Goal: Task Accomplishment & Management: Manage account settings

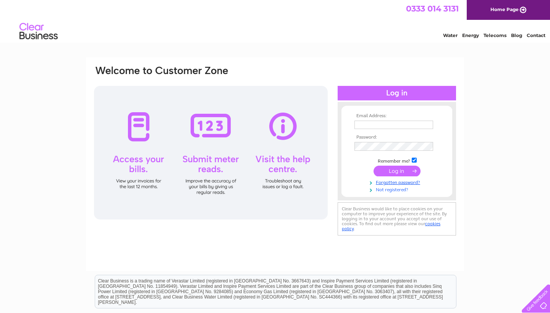
click at [390, 191] on link "Not registered?" at bounding box center [398, 189] width 87 height 7
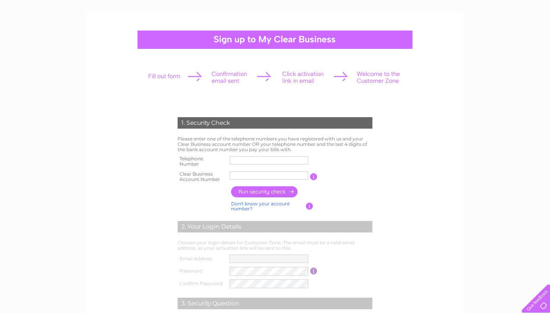
scroll to position [25, 0]
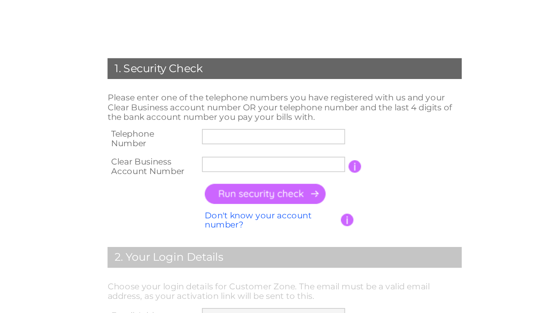
drag, startPoint x: 94, startPoint y: 45, endPoint x: 112, endPoint y: 73, distance: 34.2
click at [160, 131] on div "1. Security Check Please enter one of the telephone numbers you have registered…" at bounding box center [275, 263] width 230 height 264
click at [176, 156] on td "Please enter one of the telephone numbers you have registered with us and your …" at bounding box center [275, 165] width 199 height 19
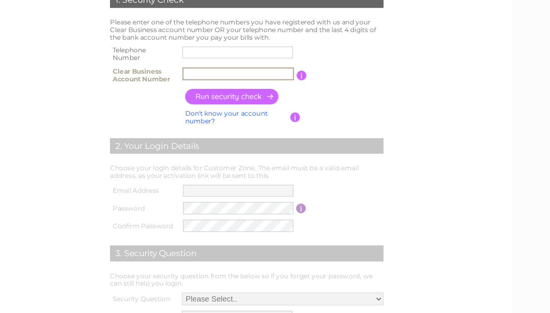
scroll to position [157, 0]
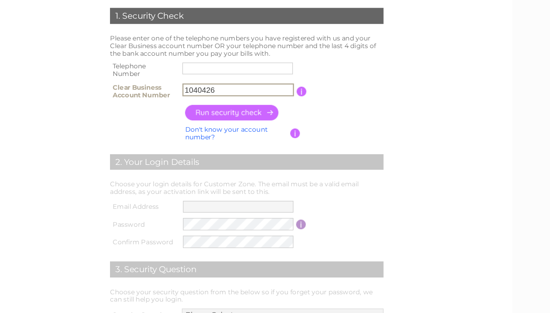
type input "1040426"
click at [229, 47] on input "text" at bounding box center [268, 49] width 79 height 8
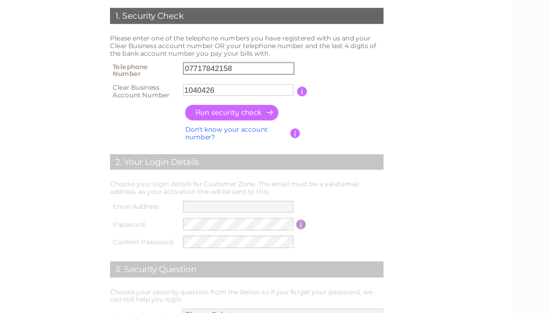
click at [231, 77] on input "button" at bounding box center [264, 80] width 67 height 11
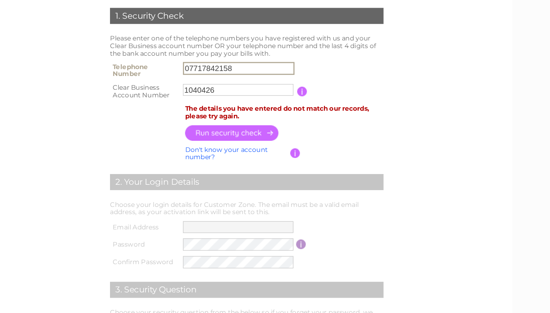
drag, startPoint x: 170, startPoint y: 50, endPoint x: 117, endPoint y: 50, distance: 53.5
click at [176, 50] on tr "Telephone Number 07717842158" at bounding box center [275, 49] width 199 height 15
type input "01666824742"
click at [231, 93] on input "button" at bounding box center [264, 94] width 67 height 11
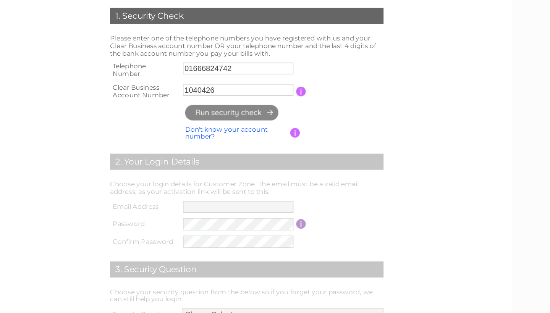
type input "sh*********@ho*********"
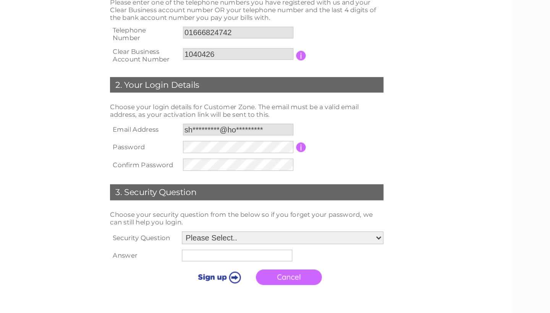
click at [276, 104] on div "1. Security Check Please enter one of the telephone numbers you have registered…" at bounding box center [275, 115] width 230 height 235
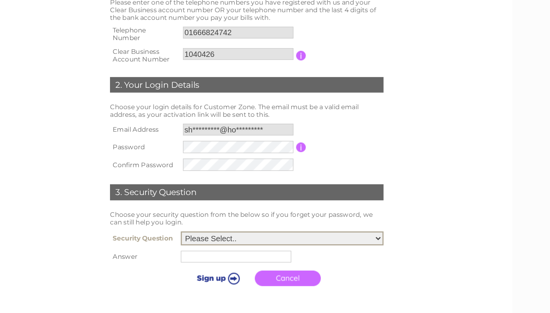
select select "5"
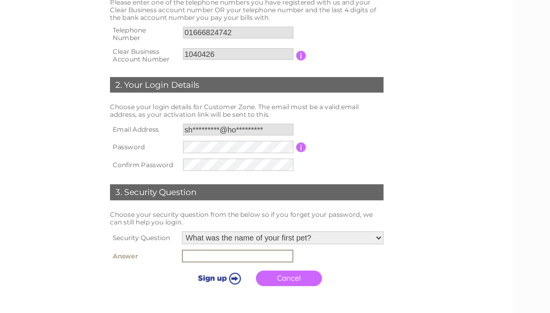
click at [229, 204] on input "text" at bounding box center [269, 208] width 80 height 9
type input "Timmy"
click at [231, 219] on input "submit" at bounding box center [254, 224] width 47 height 11
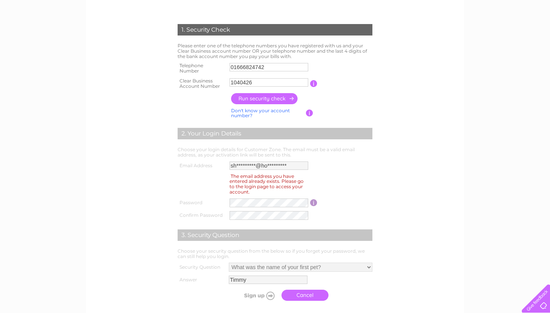
scroll to position [142, 0]
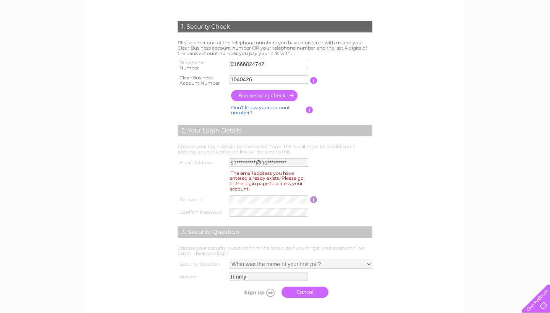
click at [214, 157] on tr "Email Address sh*********@ho*********" at bounding box center [275, 163] width 199 height 12
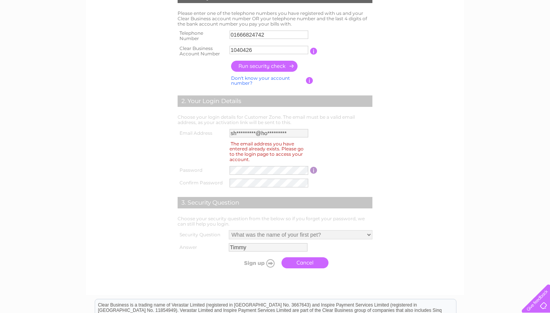
scroll to position [188, 0]
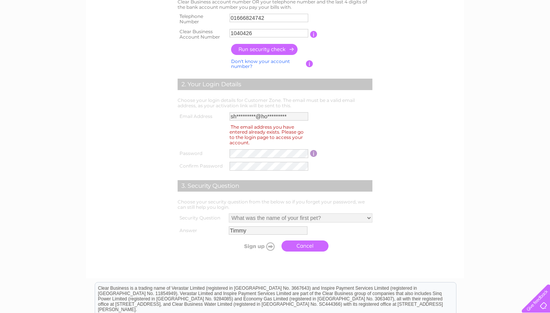
click at [282, 241] on link "Cancel" at bounding box center [305, 246] width 47 height 11
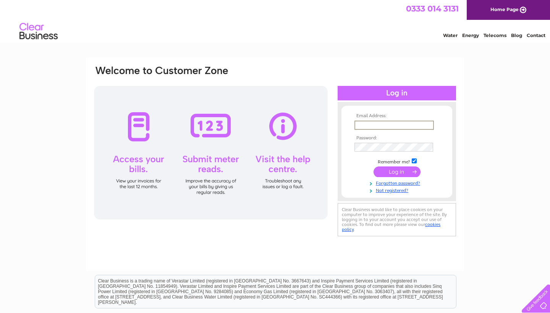
type input "sh*********@ho*********"
click at [397, 177] on input "submit" at bounding box center [397, 172] width 47 height 11
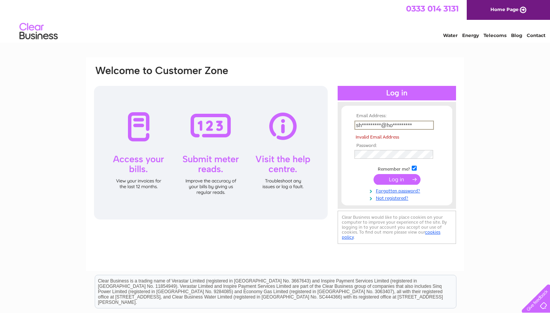
drag, startPoint x: 375, startPoint y: 125, endPoint x: 424, endPoint y: 125, distance: 48.5
click at [393, 125] on input "sh*********@ho*********" at bounding box center [395, 125] width 80 height 9
click at [417, 124] on input "sh*********@ho*********" at bounding box center [395, 125] width 80 height 9
drag, startPoint x: 420, startPoint y: 124, endPoint x: 336, endPoint y: 124, distance: 84.1
click at [336, 124] on div "Email Address: sh*********@ho********* Invalid Email Address Password:" at bounding box center [275, 155] width 364 height 181
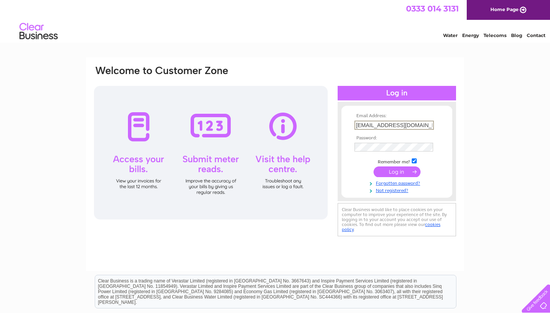
type input "shengchen24@hotmail.com"
click at [388, 173] on input "submit" at bounding box center [397, 172] width 47 height 11
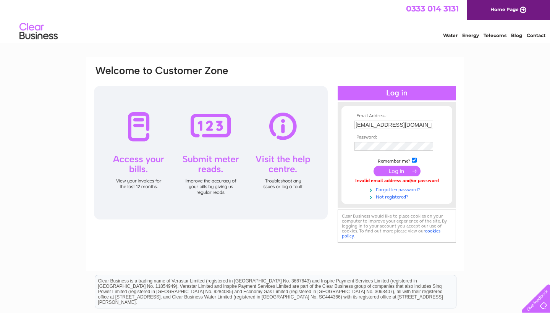
click at [380, 188] on link "Forgotten password?" at bounding box center [398, 189] width 87 height 7
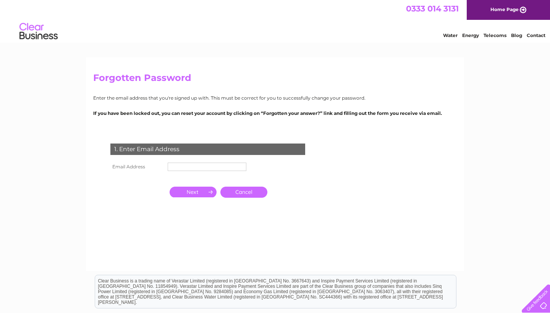
click at [214, 161] on td at bounding box center [207, 167] width 83 height 12
click at [214, 166] on input "text" at bounding box center [207, 167] width 79 height 8
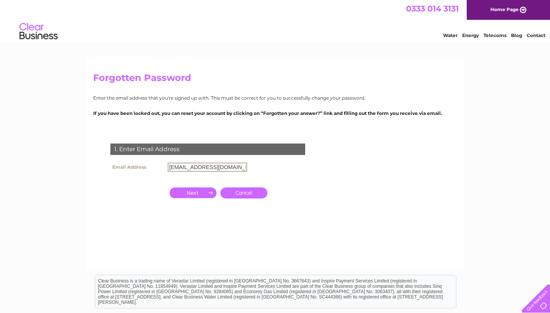
type input "shengchen24@hotmail.com"
click at [199, 194] on input "button" at bounding box center [193, 192] width 47 height 11
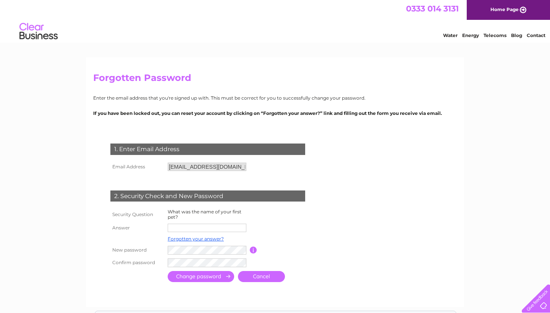
click at [199, 228] on input "text" at bounding box center [207, 228] width 79 height 8
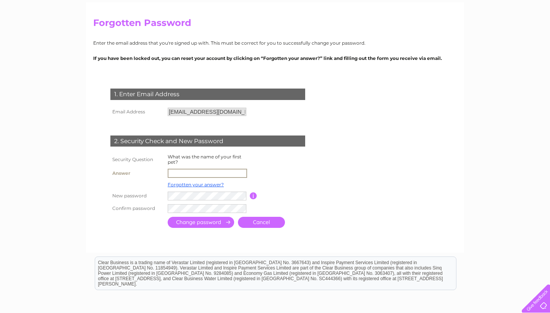
scroll to position [42, 0]
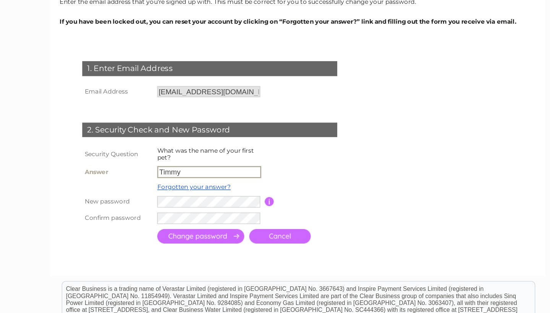
type input "Timmy"
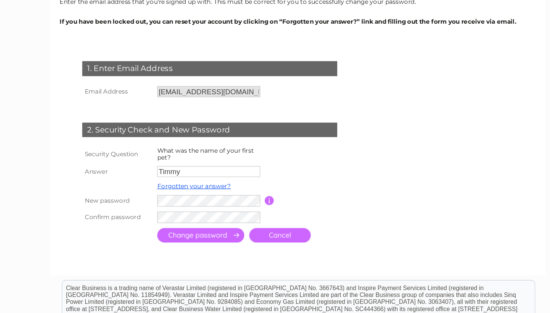
click at [250, 205] on input "button" at bounding box center [253, 208] width 7 height 7
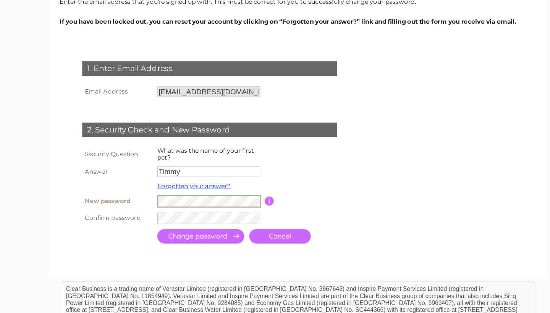
click at [109, 202] on tr "New password Password must be at least 6 characters long" at bounding box center [217, 208] width 217 height 13
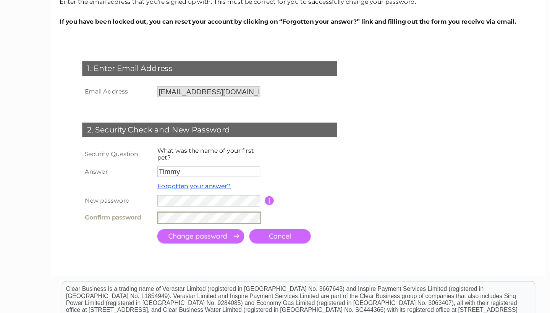
click at [175, 230] on input "submit" at bounding box center [201, 235] width 67 height 11
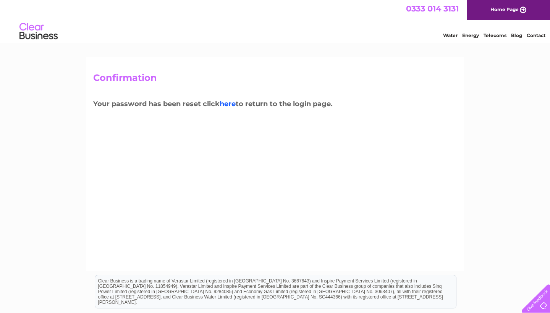
click at [234, 101] on link "here" at bounding box center [228, 104] width 16 height 8
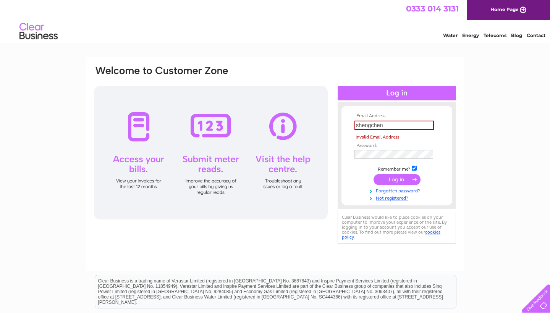
type input "shengchen24@hotmail.com"
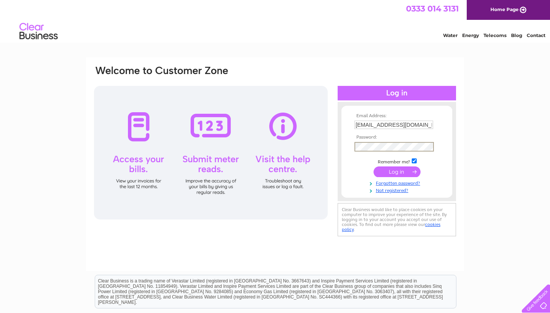
click at [401, 170] on input "submit" at bounding box center [397, 172] width 47 height 11
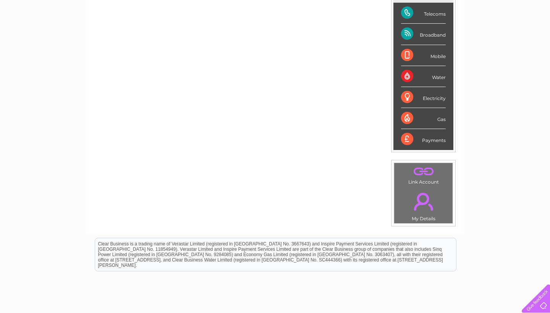
scroll to position [118, 0]
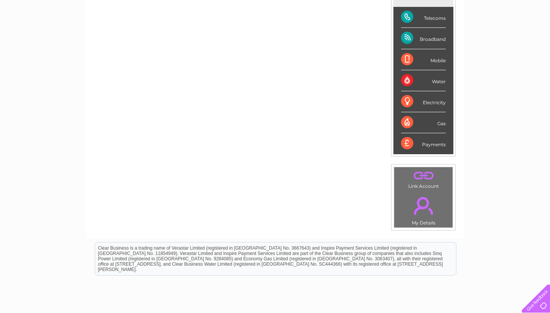
click at [437, 40] on div "Broadband" at bounding box center [423, 38] width 45 height 21
click at [436, 21] on div "Telecoms" at bounding box center [423, 17] width 45 height 21
click at [407, 20] on div "Telecoms" at bounding box center [423, 17] width 45 height 21
click at [408, 18] on div "Telecoms" at bounding box center [423, 17] width 45 height 21
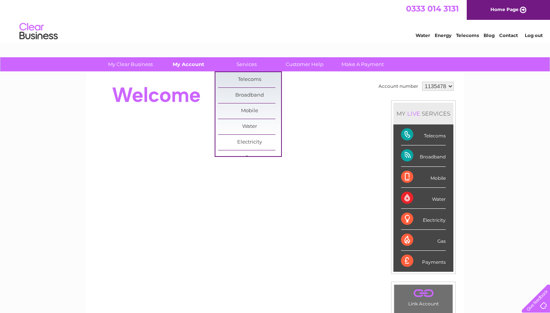
scroll to position [0, 0]
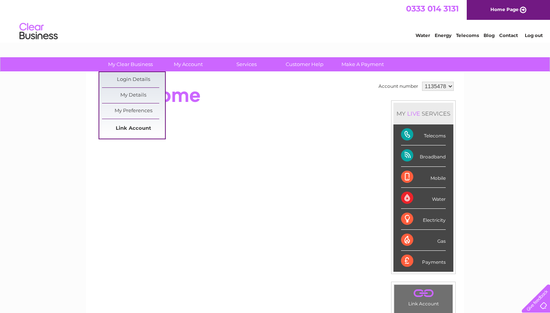
click at [146, 125] on link "Link Account" at bounding box center [133, 128] width 63 height 15
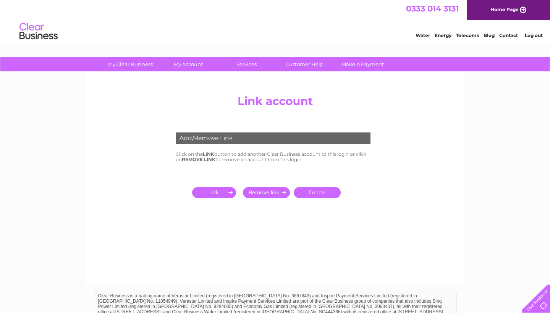
click at [223, 189] on input "submit" at bounding box center [215, 192] width 47 height 11
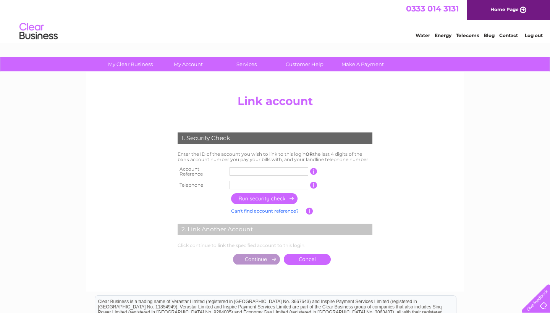
click at [251, 167] on input "text" at bounding box center [269, 171] width 79 height 8
type input "1040426"
click at [261, 182] on input "text" at bounding box center [269, 185] width 79 height 8
type input "01666824742"
click at [266, 196] on input "button" at bounding box center [264, 198] width 67 height 11
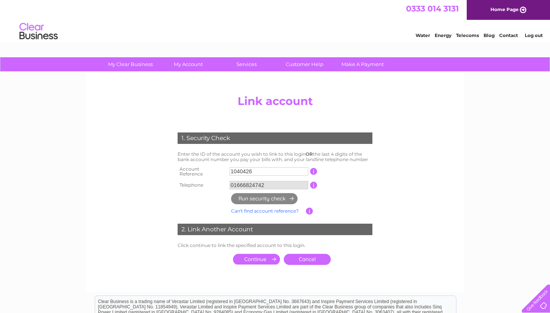
click at [306, 211] on td "Can't find account reference? Enter account number" at bounding box center [267, 211] width 77 height 10
click at [307, 209] on input "button" at bounding box center [309, 211] width 7 height 7
click at [311, 208] on input "button" at bounding box center [309, 211] width 7 height 7
click at [314, 173] on input "button" at bounding box center [313, 171] width 7 height 7
click at [271, 173] on input "1040426" at bounding box center [269, 171] width 79 height 8
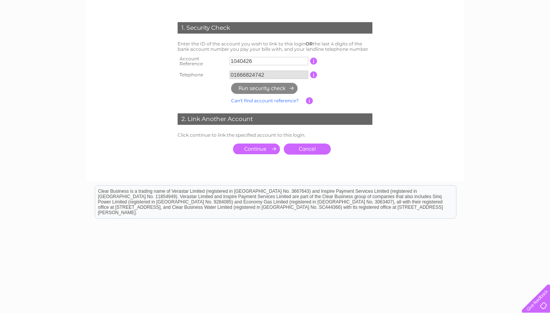
scroll to position [79, 0]
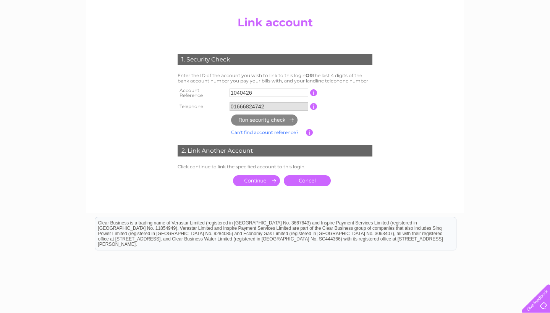
click at [265, 182] on input "submit" at bounding box center [256, 180] width 47 height 11
click at [265, 177] on input "submit" at bounding box center [256, 180] width 47 height 11
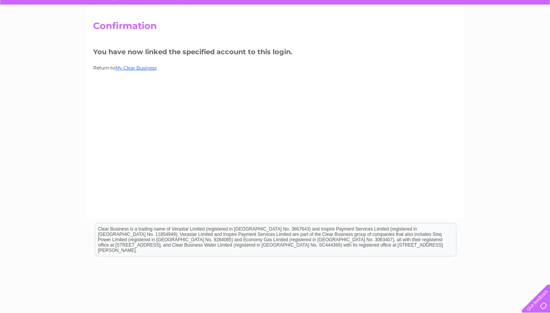
scroll to position [86, 0]
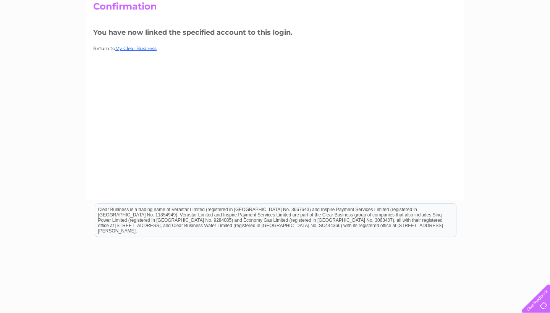
click at [144, 51] on p "Return to My Clear Business" at bounding box center [275, 48] width 364 height 7
click at [143, 48] on link "My Clear Business" at bounding box center [135, 48] width 41 height 6
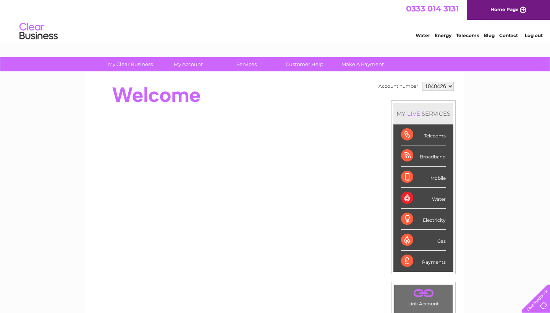
click at [435, 7] on span "0333 014 3131" at bounding box center [432, 9] width 53 height 10
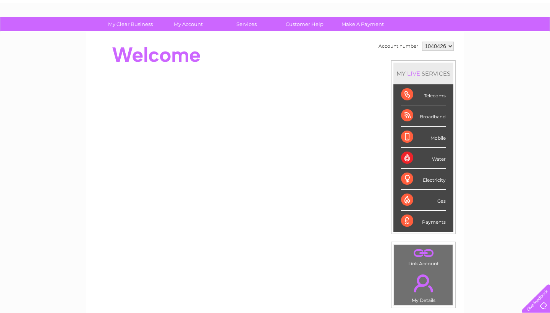
scroll to position [57, 0]
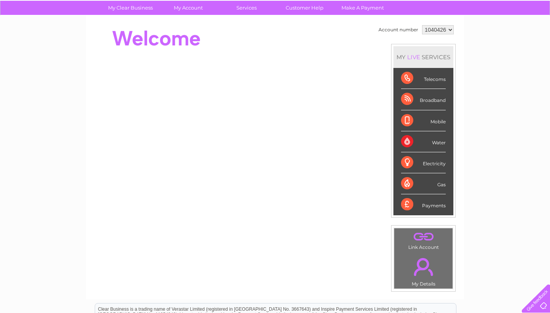
select select "1135478"
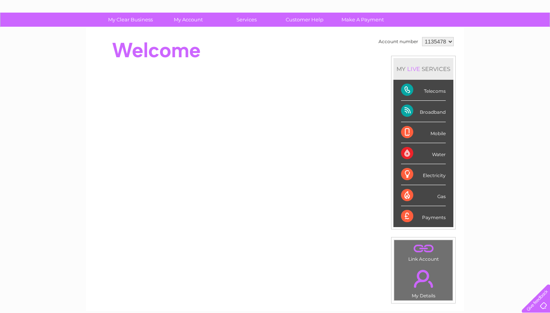
scroll to position [43, 0]
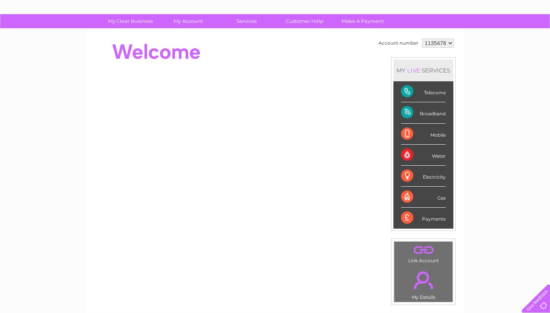
drag, startPoint x: 414, startPoint y: 101, endPoint x: 415, endPoint y: 168, distance: 67.3
click at [414, 169] on ul "Telecoms Broadband Mobile Water Electricity Gas Payments" at bounding box center [424, 154] width 60 height 147
select select "1040426"
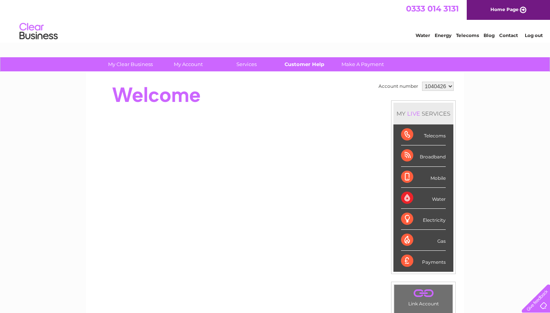
click at [313, 65] on link "Customer Help" at bounding box center [304, 64] width 63 height 14
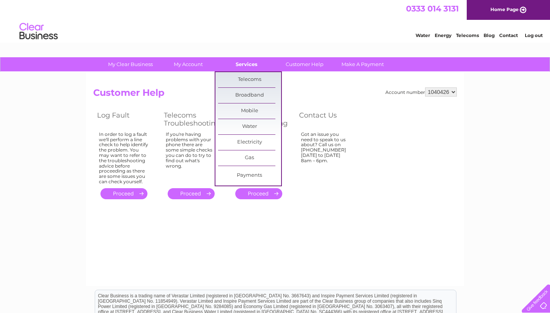
click at [254, 65] on link "Services" at bounding box center [246, 64] width 63 height 14
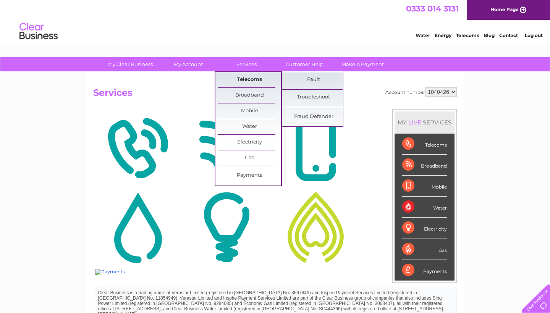
click at [256, 83] on link "Telecoms" at bounding box center [249, 79] width 63 height 15
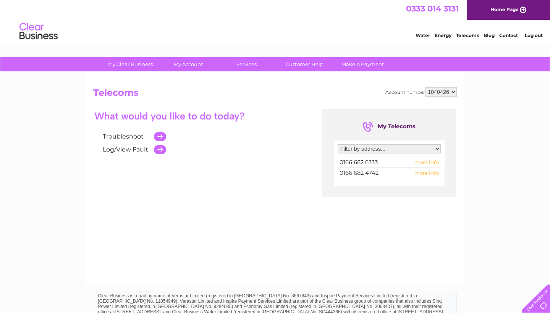
select select "1882351"
click at [428, 161] on div at bounding box center [389, 167] width 103 height 20
click at [426, 164] on span "more info" at bounding box center [427, 162] width 24 height 6
click at [426, 160] on span "more info" at bounding box center [427, 162] width 24 height 6
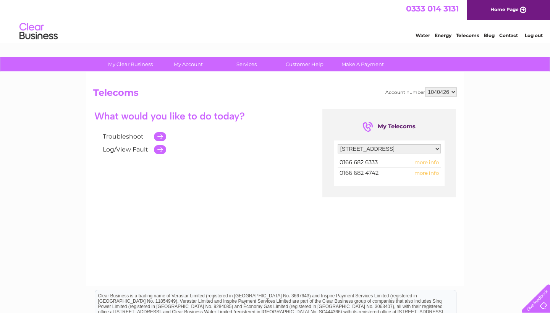
click at [422, 172] on span "more info" at bounding box center [427, 173] width 24 height 6
click at [287, 201] on div "Troubleshoot Log/View Fault My Telecoms Filter by address... 34 High Street, Ma…" at bounding box center [275, 183] width 364 height 149
click at [160, 153] on td at bounding box center [158, 149] width 16 height 13
click at [160, 150] on td at bounding box center [158, 149] width 16 height 13
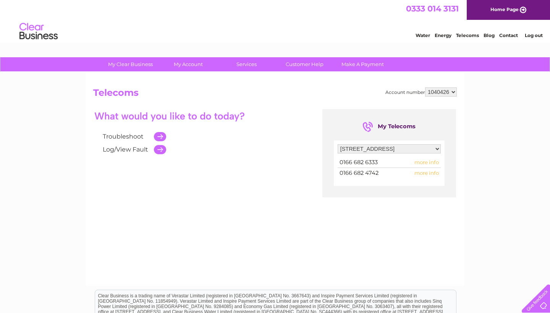
click at [125, 150] on link "Log/View Fault" at bounding box center [125, 149] width 45 height 7
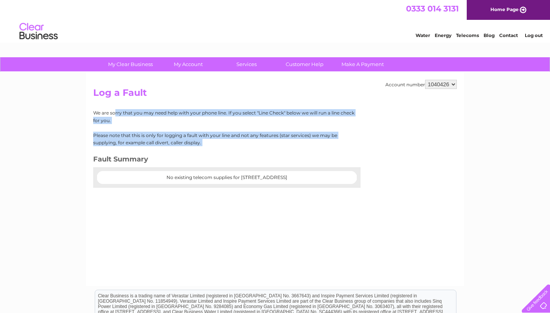
drag, startPoint x: 153, startPoint y: 107, endPoint x: 161, endPoint y: 149, distance: 43.6
click at [161, 149] on div "Account number 1040426 1135478 Log a Fault We are sorry that you may need help …" at bounding box center [275, 179] width 378 height 214
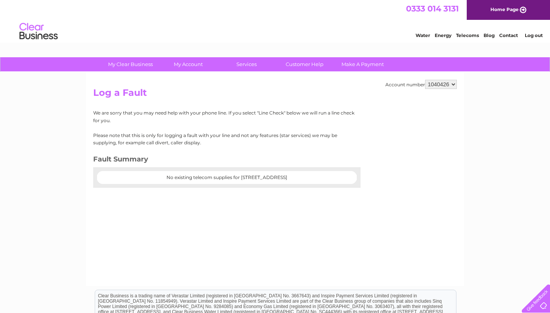
click at [161, 149] on div "We are sorry that you may need help with your phone line. If you select "Line C…" at bounding box center [224, 148] width 262 height 78
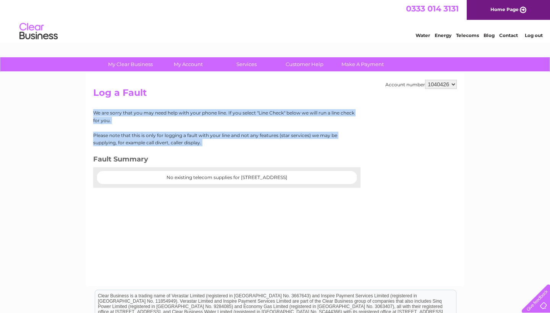
drag, startPoint x: 175, startPoint y: 152, endPoint x: 166, endPoint y: 93, distance: 59.1
click at [166, 93] on div "Account number 1040426 1135478 Log a Fault We are sorry that you may need help …" at bounding box center [275, 179] width 378 height 214
click at [166, 93] on h2 "Log a Fault" at bounding box center [275, 95] width 364 height 15
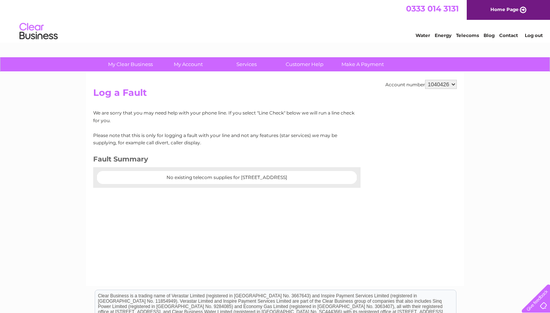
drag, startPoint x: 171, startPoint y: 178, endPoint x: 314, endPoint y: 175, distance: 143.4
click at [313, 175] on center "No existing telecom supplies for 34 High Street, Malmesbury, Wiltshire, SN16 9AU" at bounding box center [227, 177] width 245 height 5
click at [314, 175] on center "No existing telecom supplies for 34 High Street, Malmesbury, Wiltshire, SN16 9AU" at bounding box center [227, 177] width 245 height 5
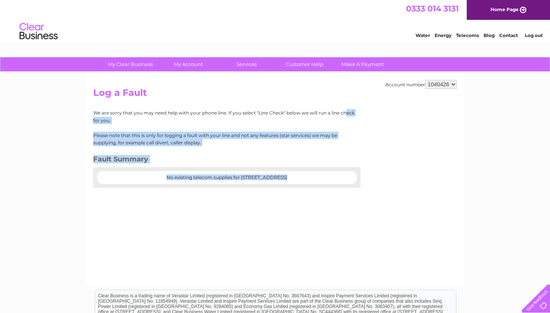
drag, startPoint x: 328, startPoint y: 187, endPoint x: 328, endPoint y: 107, distance: 79.9
click at [328, 107] on div "Account number 1040426 1135478 Log a Fault We are sorry that you may need help …" at bounding box center [275, 179] width 378 height 214
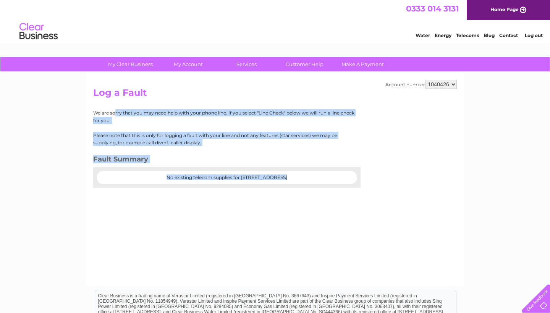
click at [328, 107] on div "Account number 1040426 1135478 Log a Fault We are sorry that you may need help …" at bounding box center [275, 179] width 378 height 214
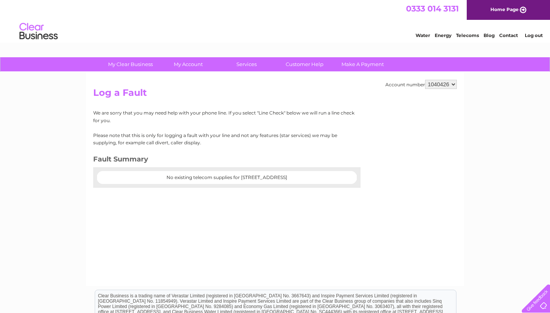
scroll to position [51, 0]
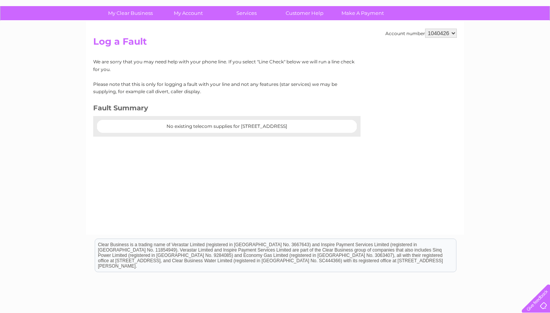
drag, startPoint x: 328, startPoint y: 172, endPoint x: 320, endPoint y: 175, distance: 8.8
click at [320, 171] on div "Account number 1040426 1135478 Log a Fault We are sorry that you may need help …" at bounding box center [275, 128] width 378 height 214
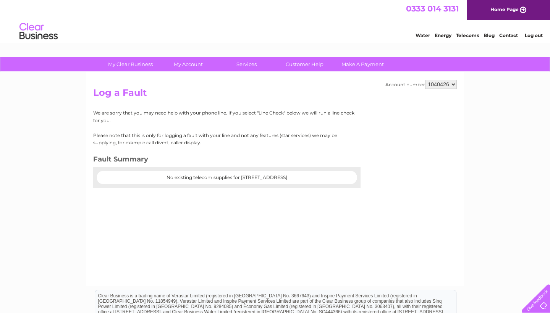
scroll to position [0, 0]
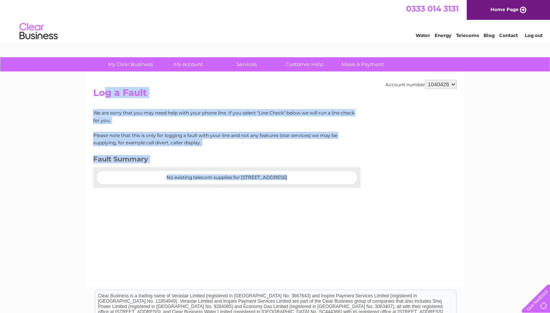
drag, startPoint x: 106, startPoint y: 88, endPoint x: 121, endPoint y: 258, distance: 170.3
click at [121, 258] on div "Account number 1040426 1135478 Log a Fault We are sorry that you may need help …" at bounding box center [275, 179] width 378 height 214
click at [120, 258] on div "Account number 1040426 1135478 Log a Fault We are sorry that you may need help …" at bounding box center [275, 179] width 378 height 214
drag, startPoint x: 80, startPoint y: 80, endPoint x: 129, endPoint y: 225, distance: 153.4
click at [129, 225] on div "My Clear Business Login Details My Details My Preferences Link Account My Accou…" at bounding box center [275, 237] width 550 height 360
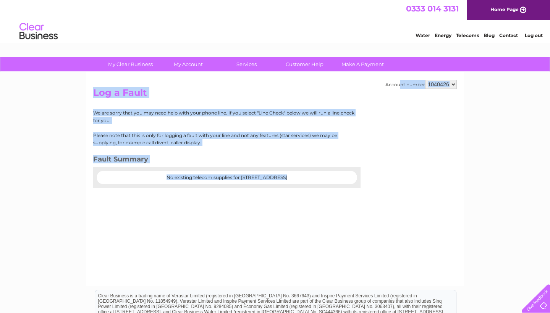
click at [129, 225] on div "Account number 1040426 1135478 Log a Fault We are sorry that you may need help …" at bounding box center [275, 179] width 378 height 214
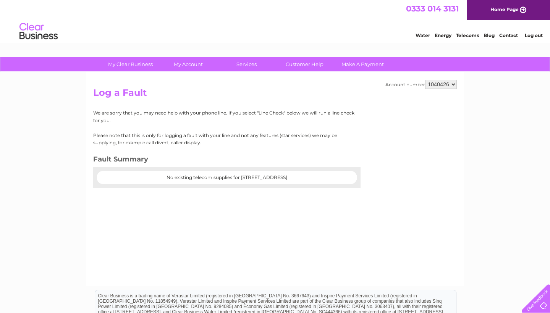
click at [183, 175] on center "No existing telecom supplies for 34 High Street, Malmesbury, Wiltshire, SN16 9AU" at bounding box center [227, 177] width 245 height 5
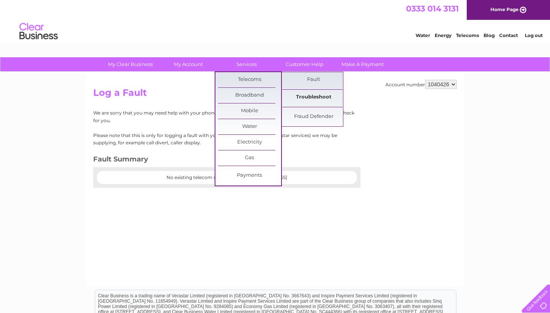
click at [311, 102] on link "Troubleshoot" at bounding box center [313, 97] width 63 height 15
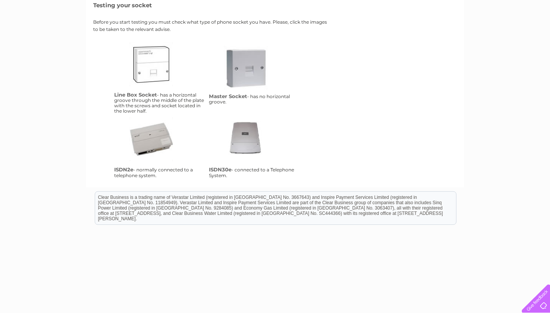
scroll to position [166, 0]
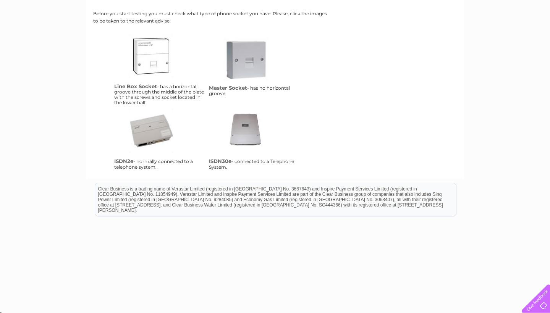
click at [245, 77] on link "ms" at bounding box center [254, 67] width 61 height 61
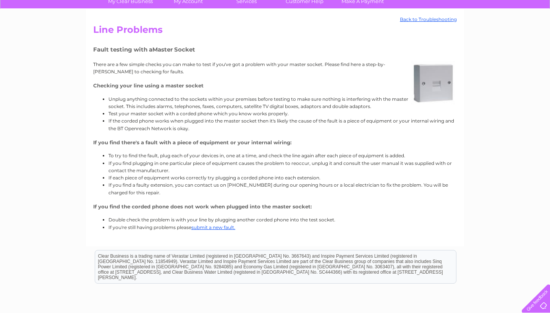
scroll to position [85, 0]
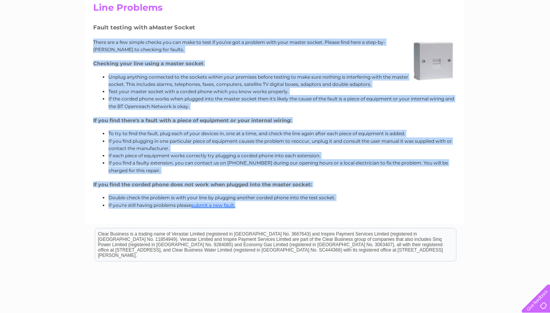
drag, startPoint x: 247, startPoint y: 30, endPoint x: 248, endPoint y: 216, distance: 185.4
click at [248, 216] on div "Back to Troubleshooting Line Problems Fault testing with a Master Socket There …" at bounding box center [275, 105] width 378 height 237
click at [248, 215] on div "Back to Troubleshooting Line Problems Fault testing with a Master Socket There …" at bounding box center [275, 105] width 378 height 237
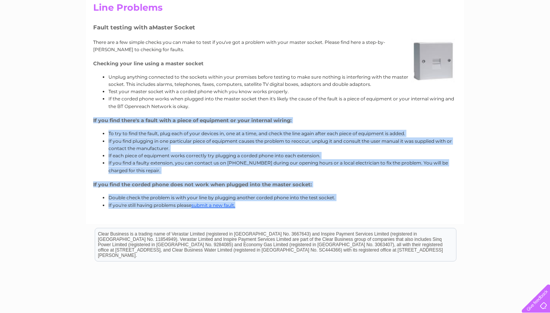
drag, startPoint x: 248, startPoint y: 215, endPoint x: 255, endPoint y: 107, distance: 108.7
click at [255, 107] on div "Back to Troubleshooting Line Problems Fault testing with a Master Socket There …" at bounding box center [275, 105] width 378 height 237
click at [261, 113] on div "Checking your line using a master socket Unplug anything connected to the socke…" at bounding box center [275, 135] width 364 height 148
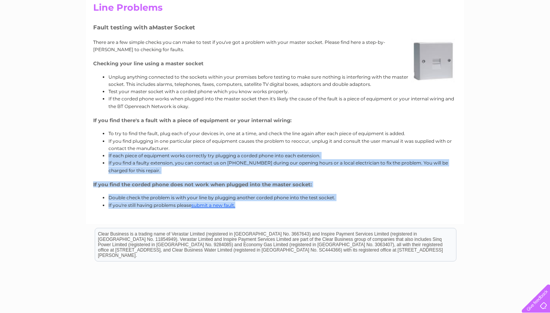
drag, startPoint x: 275, startPoint y: 209, endPoint x: 290, endPoint y: 147, distance: 63.2
click at [290, 147] on div "Back to Troubleshooting Line Problems Fault testing with a Master Socket There …" at bounding box center [275, 105] width 378 height 237
click at [290, 147] on li "If you find plugging in one particular piece of equipment causes the problem to…" at bounding box center [283, 145] width 349 height 15
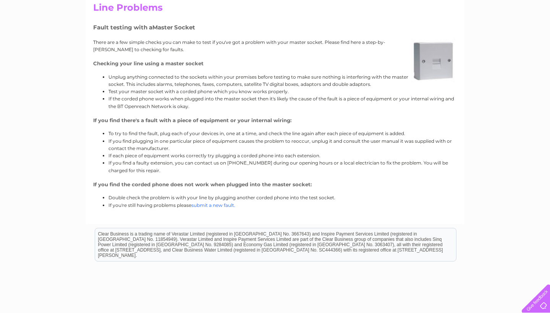
click at [221, 206] on link "submit a new fault." at bounding box center [214, 206] width 44 height 6
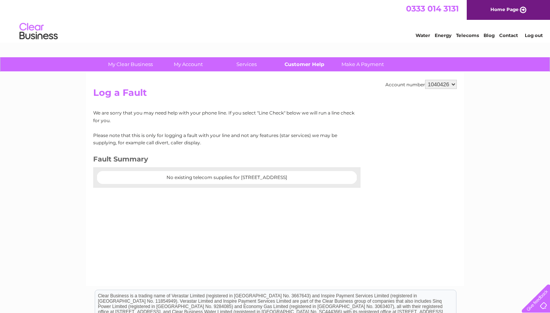
click at [312, 63] on link "Customer Help" at bounding box center [304, 64] width 63 height 14
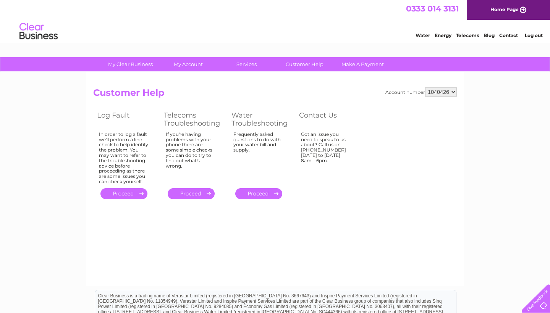
click at [191, 188] on link "." at bounding box center [191, 193] width 47 height 11
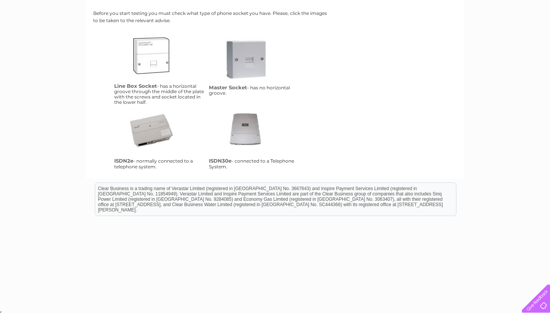
scroll to position [166, 0]
click at [162, 68] on link "lbs" at bounding box center [159, 64] width 61 height 61
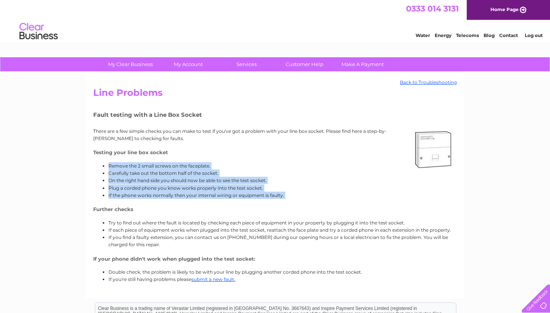
drag, startPoint x: 186, startPoint y: 160, endPoint x: 194, endPoint y: 199, distance: 39.7
click at [194, 199] on div "Testing your line box socket Remove the 2 small screws on the faceplate. Carefu…" at bounding box center [275, 216] width 364 height 133
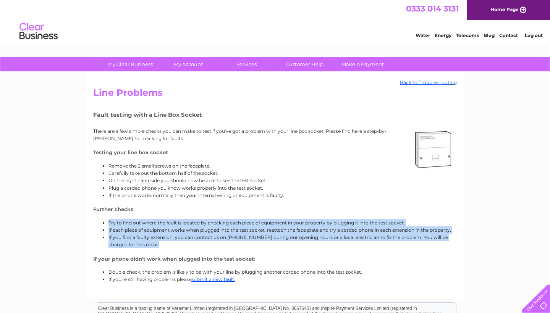
drag, startPoint x: 190, startPoint y: 248, endPoint x: 206, endPoint y: 205, distance: 45.1
click at [206, 207] on div "Testing your line box socket Remove the 2 small screws on the faceplate. Carefu…" at bounding box center [275, 216] width 364 height 133
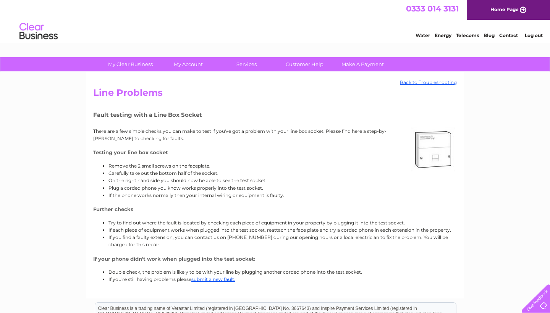
click at [206, 205] on div "Testing your line box socket Remove the 2 small screws on the faceplate. Carefu…" at bounding box center [275, 216] width 364 height 133
click at [412, 84] on link "Back to Troubleshooting" at bounding box center [428, 82] width 57 height 5
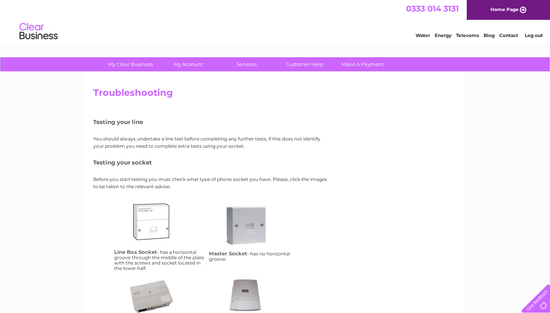
click at [489, 10] on link "Home Page" at bounding box center [508, 10] width 83 height 20
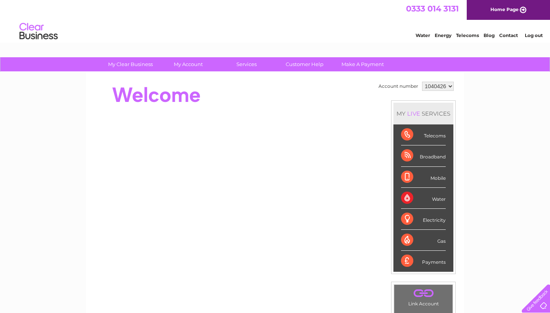
select select "1135478"
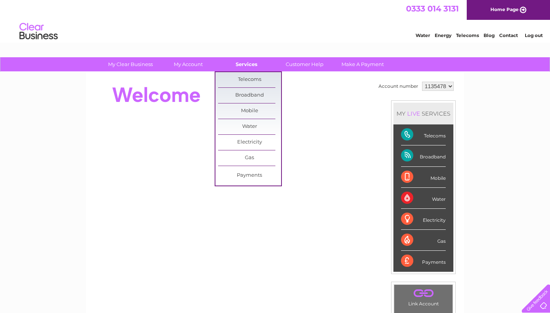
click at [252, 63] on link "Services" at bounding box center [246, 64] width 63 height 14
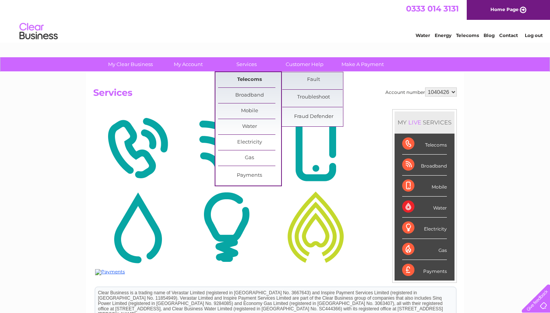
click at [253, 80] on link "Telecoms" at bounding box center [249, 79] width 63 height 15
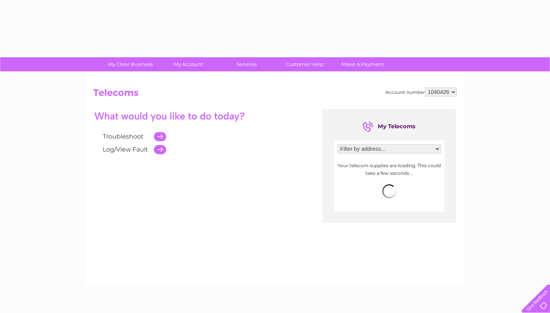
click at [156, 151] on td at bounding box center [158, 149] width 16 height 13
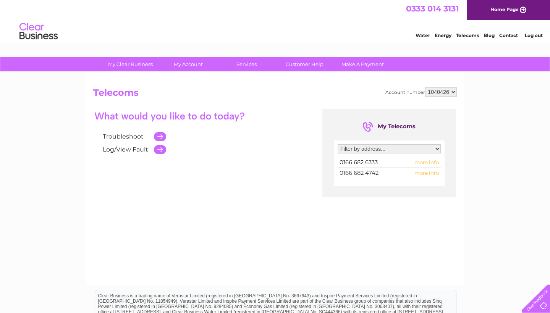
click at [153, 148] on td at bounding box center [158, 149] width 16 height 13
click at [159, 148] on td at bounding box center [158, 149] width 16 height 13
click at [130, 152] on link "Log/View Fault" at bounding box center [125, 149] width 45 height 7
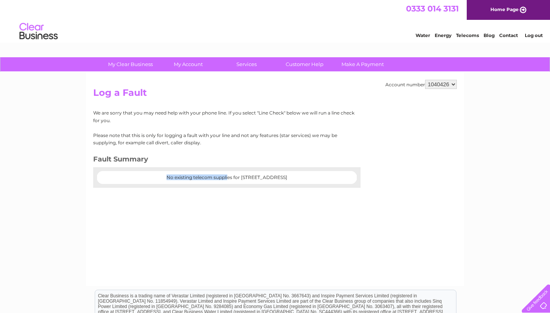
drag, startPoint x: 164, startPoint y: 174, endPoint x: 363, endPoint y: 174, distance: 199.5
click at [363, 174] on div "Account number 1040426 1135478 Log a Fault We are sorry that you may need help …" at bounding box center [275, 179] width 378 height 214
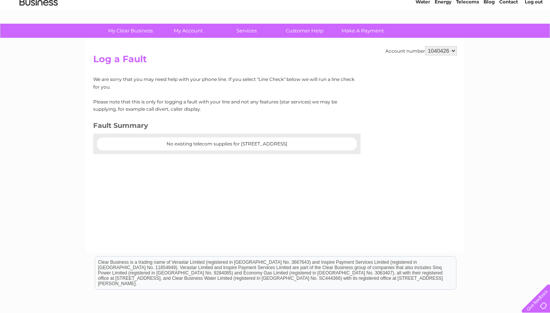
scroll to position [41, 0]
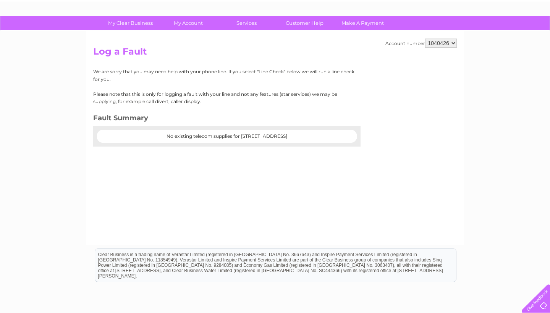
select select "1135478"
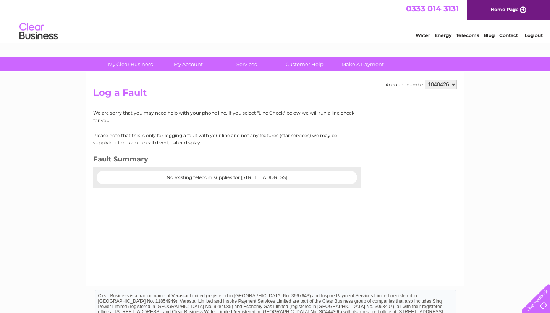
select select "1135478"
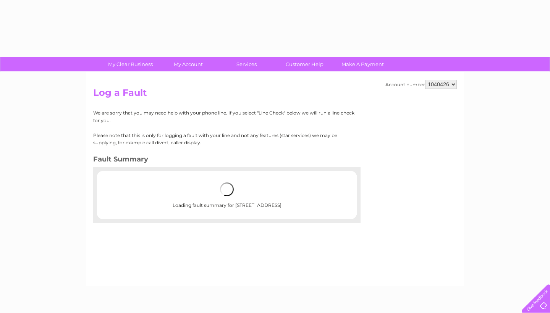
select select "1135478"
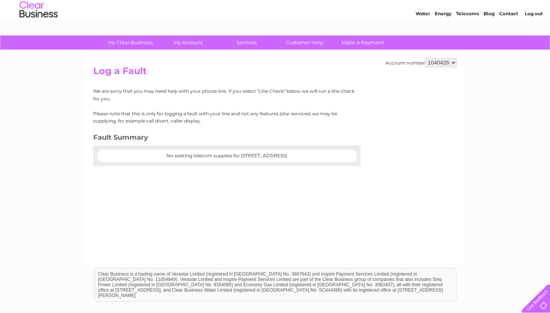
scroll to position [22, 0]
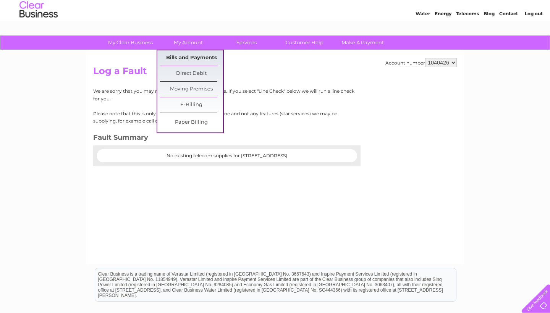
click at [176, 60] on link "Bills and Payments" at bounding box center [191, 57] width 63 height 15
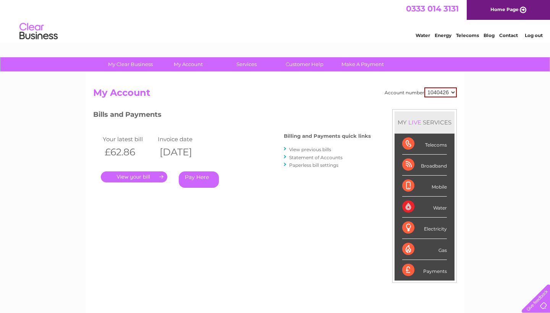
click at [415, 123] on div "LIVE" at bounding box center [415, 122] width 16 height 7
drag, startPoint x: 407, startPoint y: 122, endPoint x: 463, endPoint y: 182, distance: 81.4
click at [464, 181] on div "My Clear Business Login Details My Details My Preferences Link Account My Accou…" at bounding box center [275, 256] width 550 height 399
click at [466, 192] on div "My Clear Business Login Details My Details My Preferences Link Account My Accou…" at bounding box center [275, 256] width 550 height 399
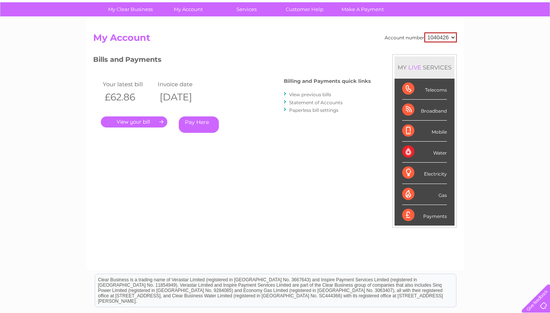
scroll to position [15, 0]
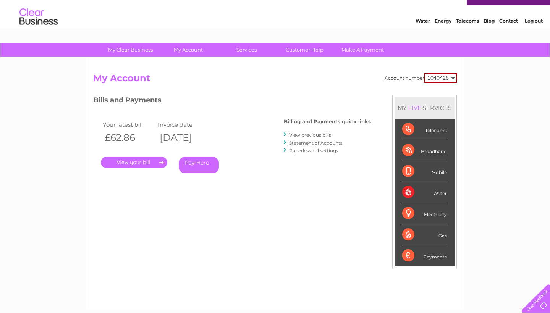
click at [315, 135] on link "View previous bills" at bounding box center [310, 135] width 42 height 6
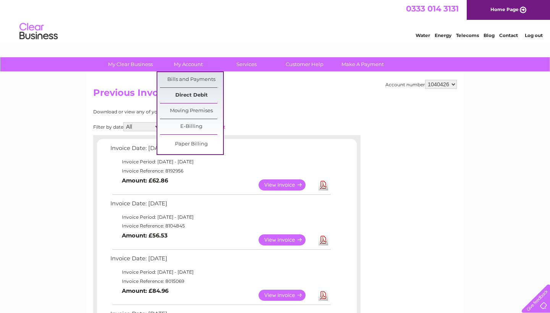
click at [190, 95] on link "Direct Debit" at bounding box center [191, 95] width 63 height 15
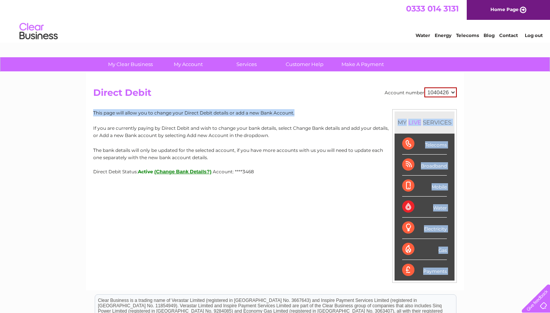
drag, startPoint x: 228, startPoint y: 94, endPoint x: 251, endPoint y: 140, distance: 51.3
click at [251, 141] on div "Account number 1040426 1135478 Direct Debit MY LIVE SERVICES Telecoms Broadband…" at bounding box center [275, 132] width 364 height 88
click at [251, 140] on div "This page will allow you to change your Direct Debit details or add a new Bank …" at bounding box center [275, 141] width 364 height 65
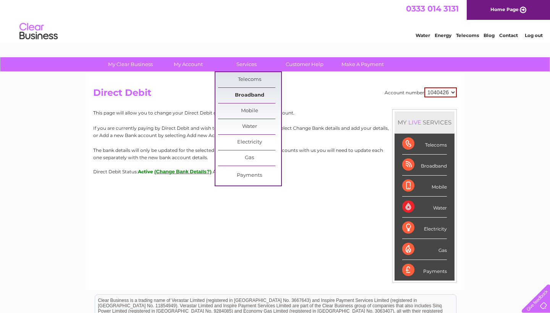
click at [252, 93] on link "Broadband" at bounding box center [249, 95] width 63 height 15
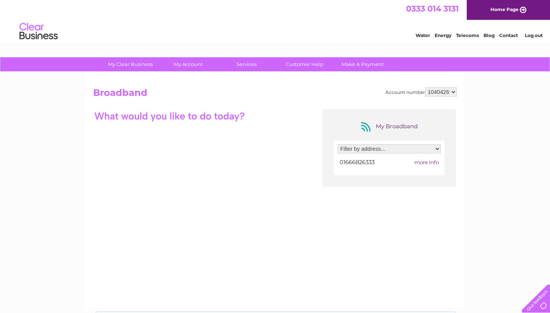
click at [348, 163] on span "01666826333" at bounding box center [357, 162] width 35 height 7
select select "1882351"
click at [358, 162] on div at bounding box center [389, 162] width 103 height 10
drag, startPoint x: 414, startPoint y: 163, endPoint x: 435, endPoint y: 163, distance: 20.3
click at [414, 163] on div at bounding box center [389, 162] width 103 height 10
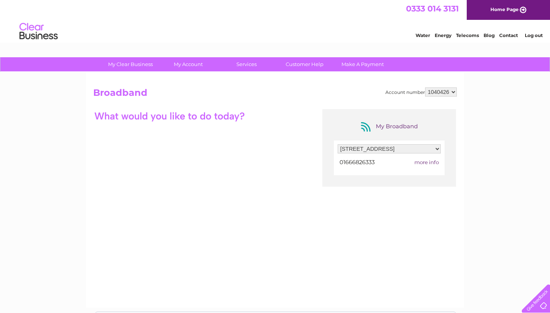
drag, startPoint x: 164, startPoint y: 116, endPoint x: 185, endPoint y: 138, distance: 31.1
click at [166, 121] on div at bounding box center [169, 115] width 153 height 13
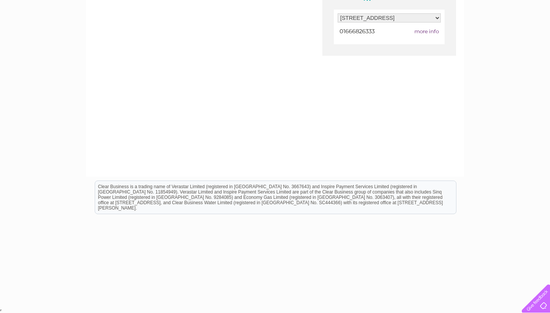
scroll to position [131, 0]
click at [227, 190] on div "Clear Business is a trading name of Verastar Limited (registered in [GEOGRAPHIC…" at bounding box center [275, 198] width 361 height 33
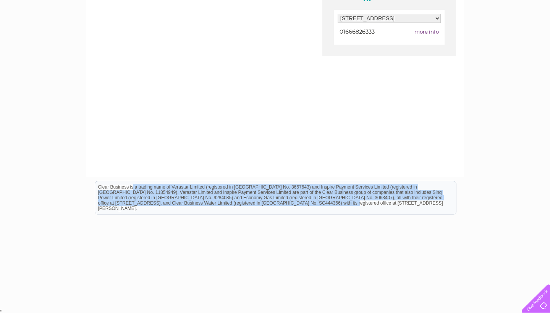
drag, startPoint x: 228, startPoint y: 205, endPoint x: 228, endPoint y: 173, distance: 32.1
click at [228, 177] on html "Clear Business is a trading name of Verastar Limited (registered in [GEOGRAPHIC…" at bounding box center [275, 201] width 550 height 49
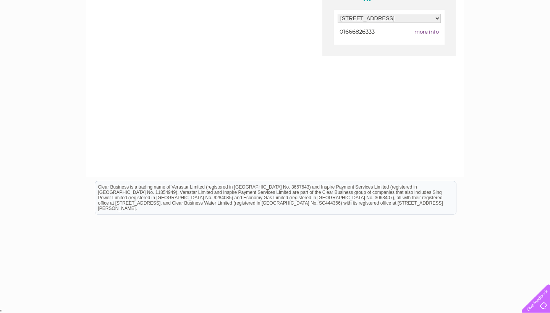
click at [242, 203] on div "Clear Business is a trading name of Verastar Limited (registered in [GEOGRAPHIC…" at bounding box center [275, 198] width 361 height 33
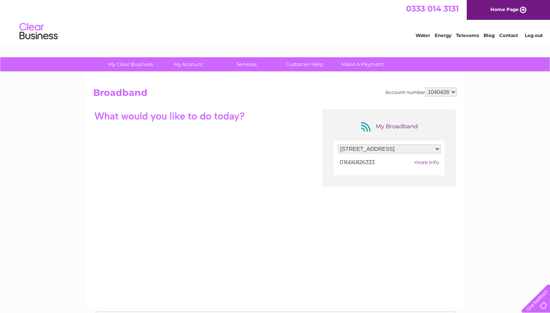
scroll to position [0, 0]
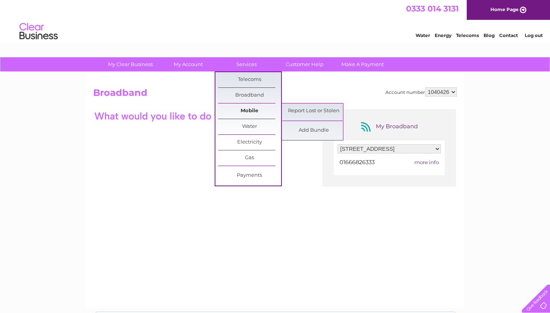
click at [264, 114] on link "Mobile" at bounding box center [249, 111] width 63 height 15
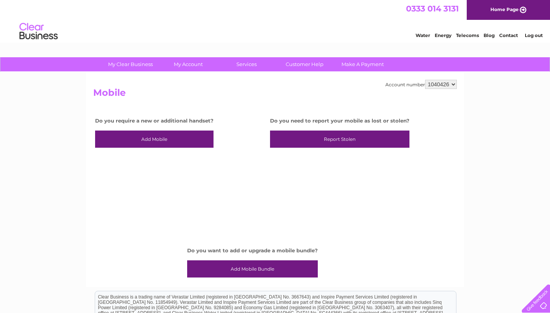
click at [160, 139] on link "Add Mobile" at bounding box center [154, 140] width 118 height 18
